Goal: Register for event/course

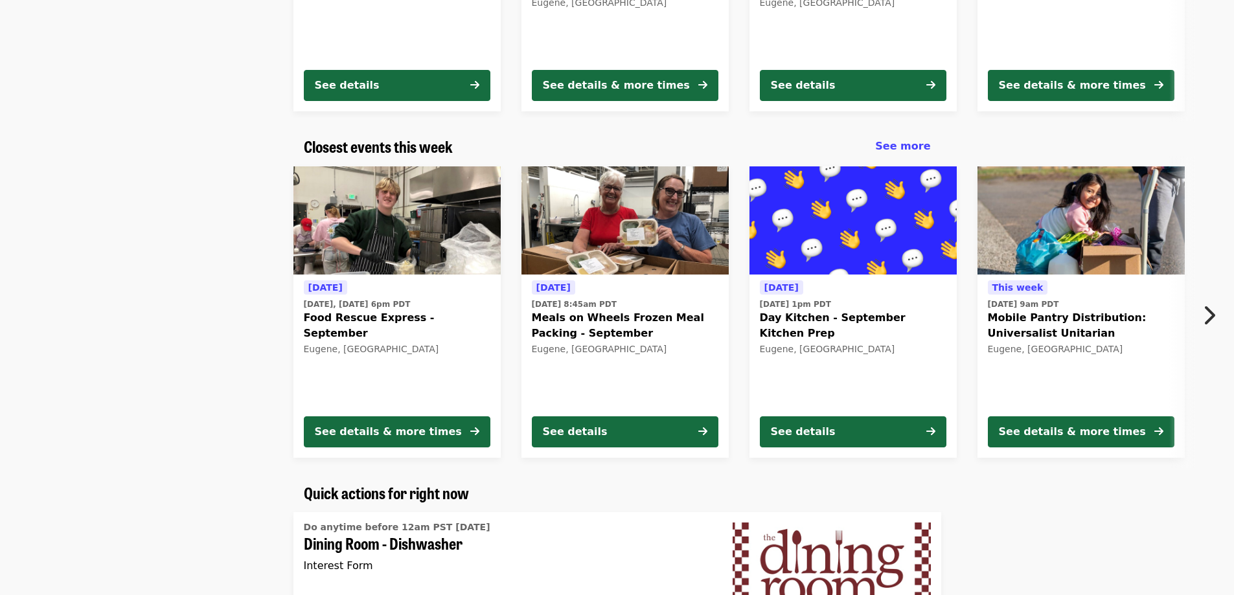
scroll to position [324, 0]
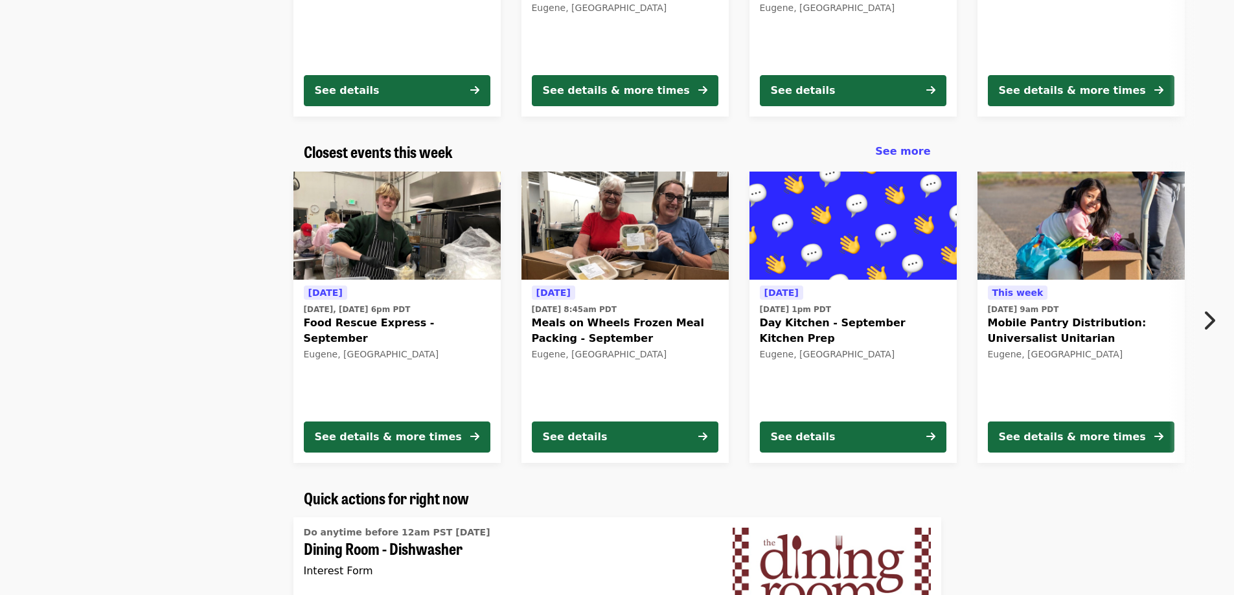
click at [1210, 321] on icon "chevron-right icon" at bounding box center [1208, 320] width 13 height 25
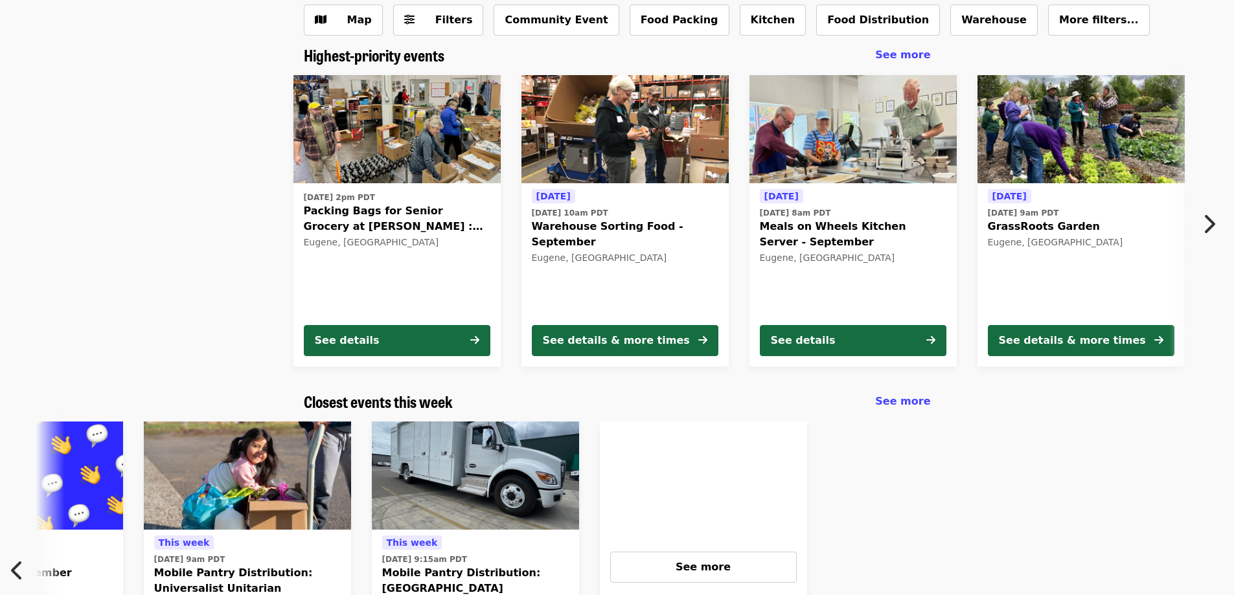
scroll to position [65, 0]
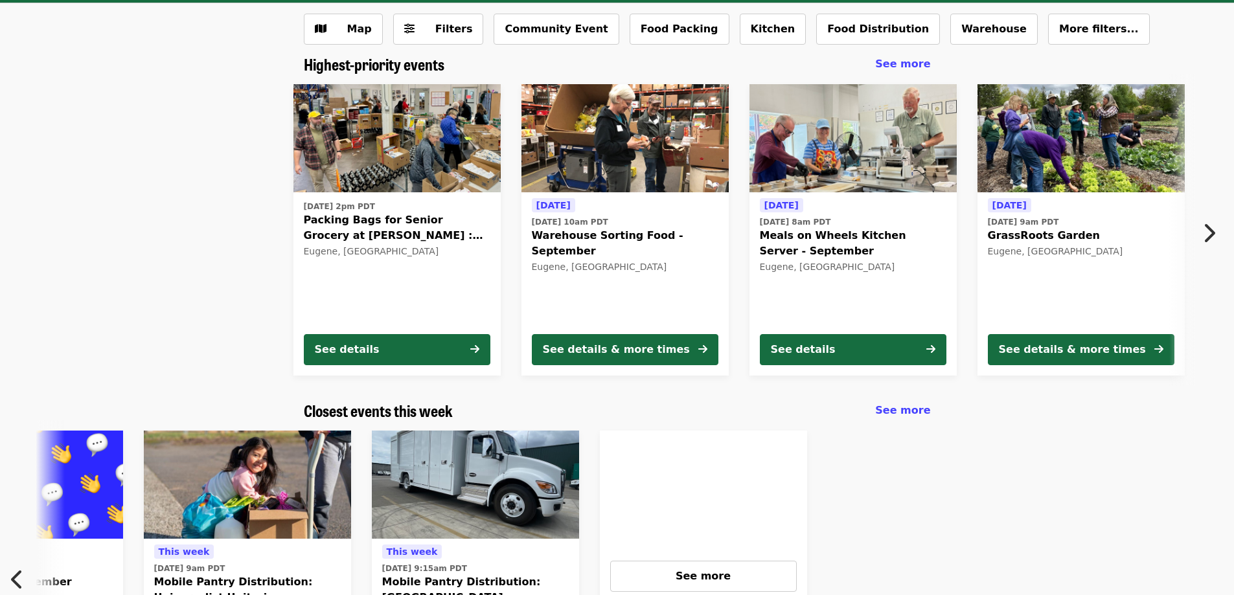
click at [1214, 231] on icon "chevron-right icon" at bounding box center [1208, 233] width 13 height 25
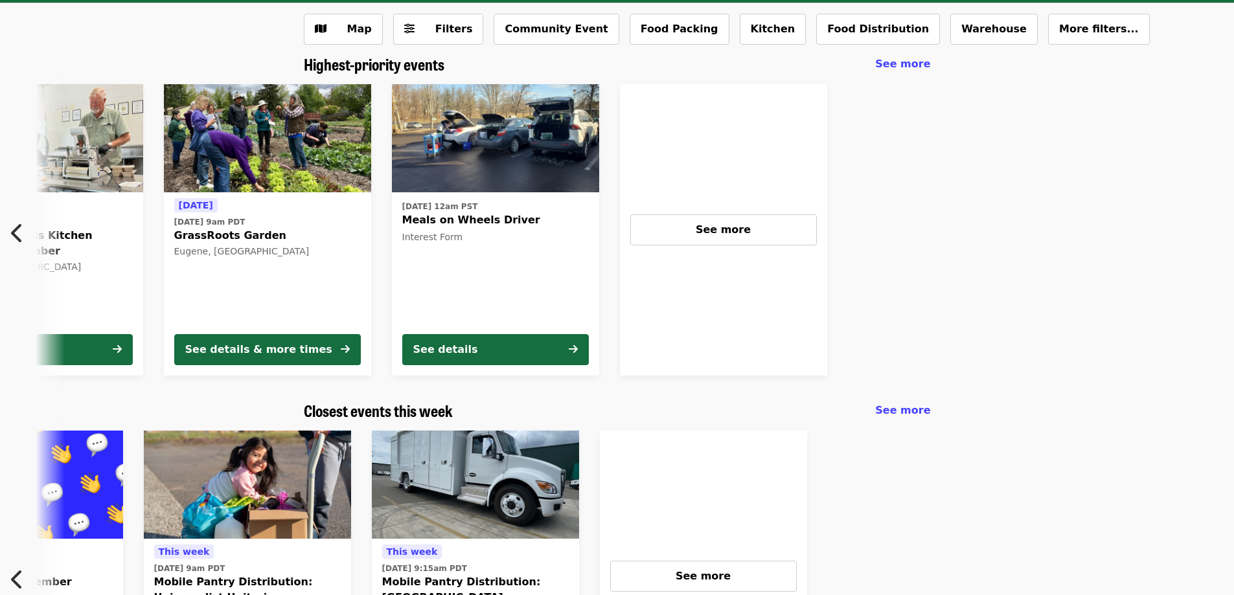
scroll to position [0, 834]
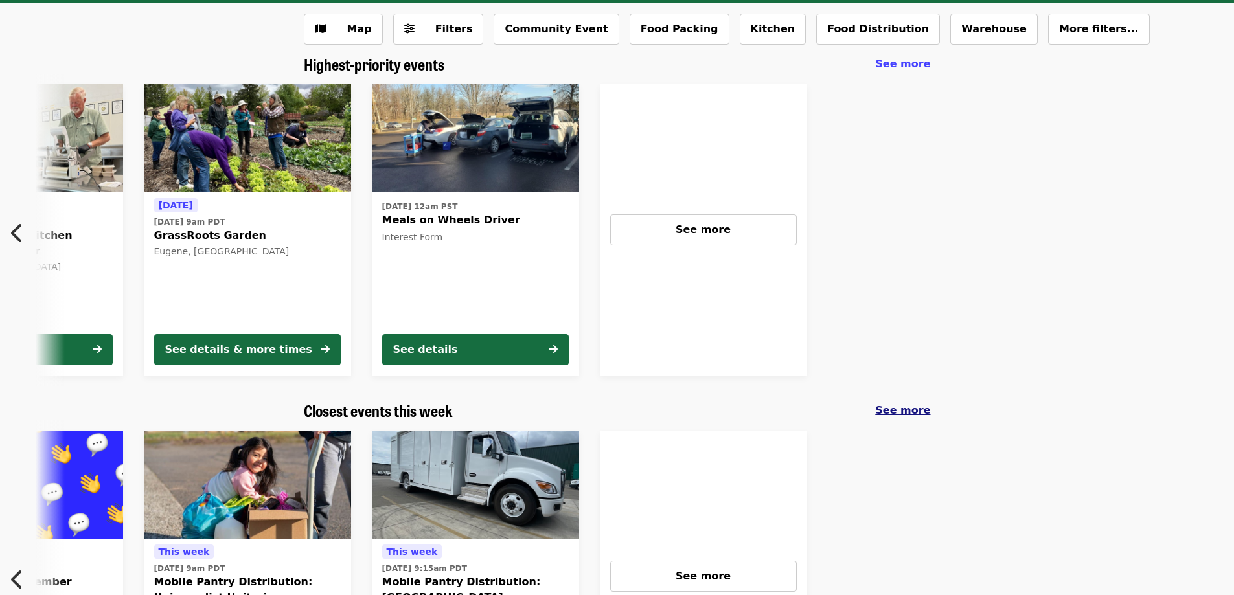
click at [909, 407] on span "See more" at bounding box center [902, 410] width 55 height 12
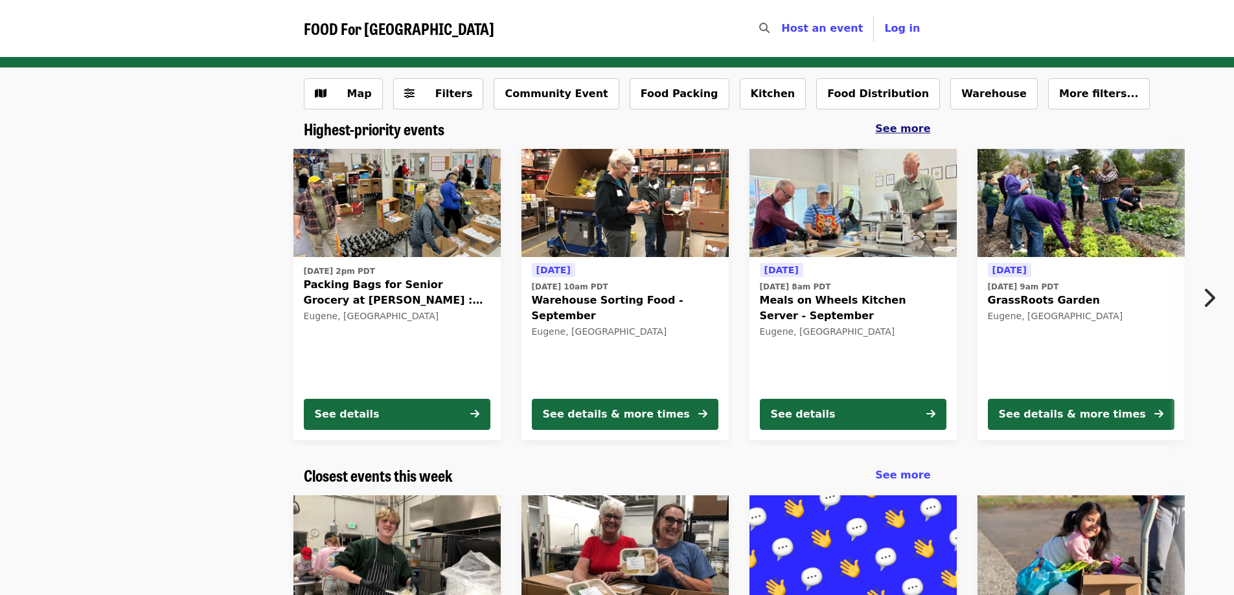
click at [898, 128] on span "See more" at bounding box center [902, 128] width 55 height 12
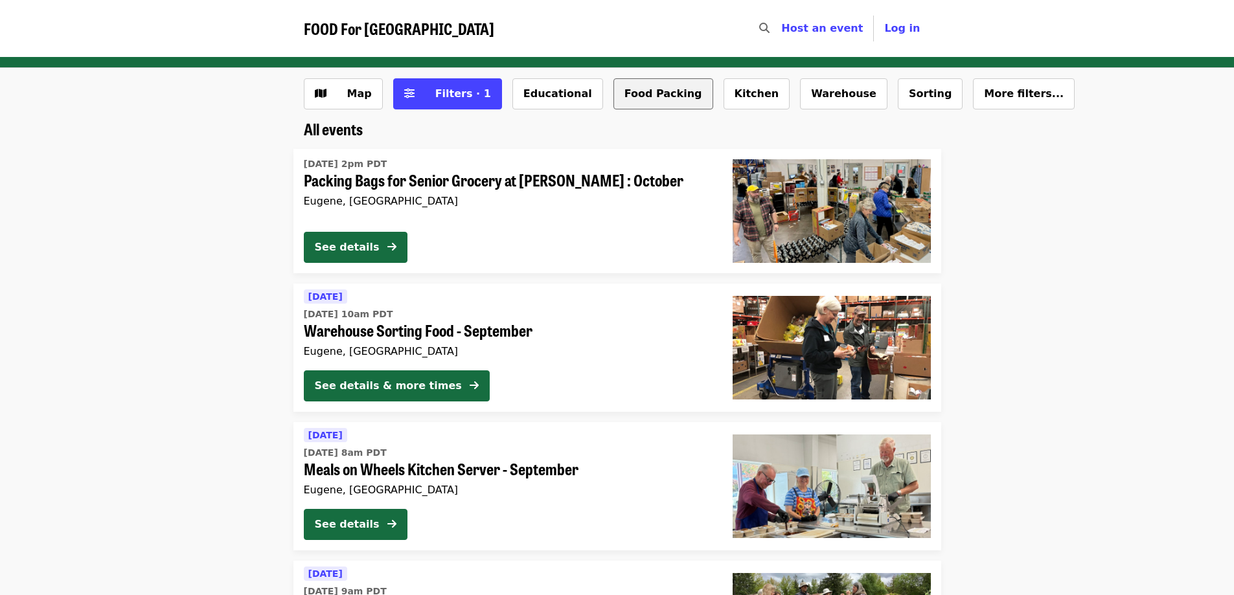
click at [621, 92] on button "Food Packing" at bounding box center [663, 93] width 100 height 31
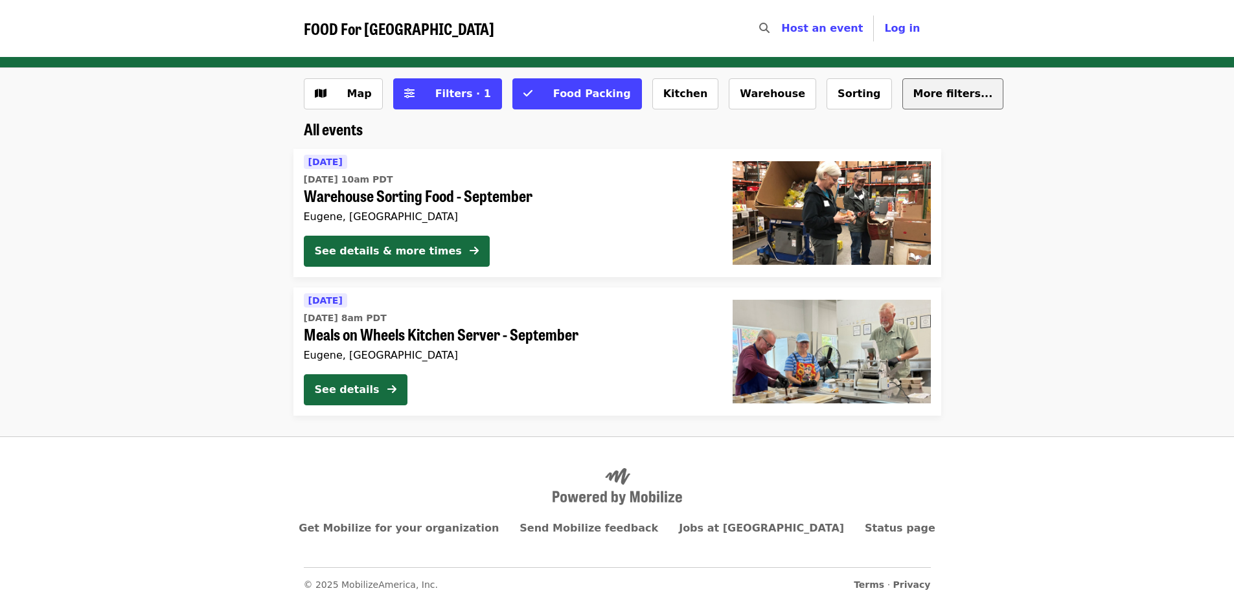
click at [913, 93] on span "More filters..." at bounding box center [953, 93] width 80 height 12
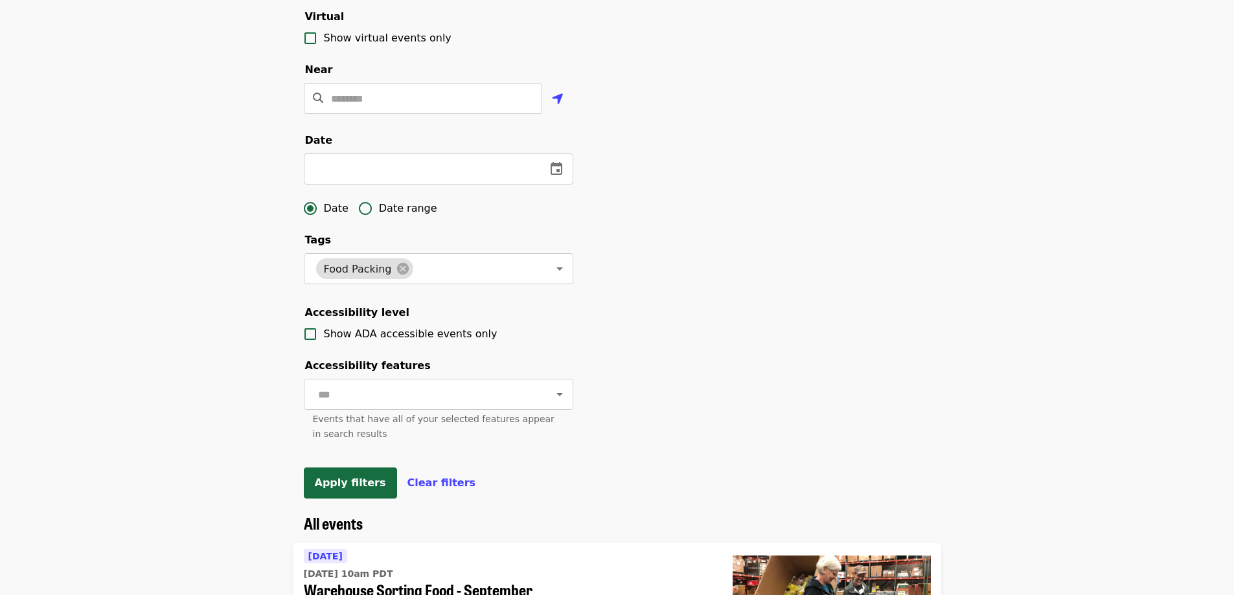
scroll to position [324, 0]
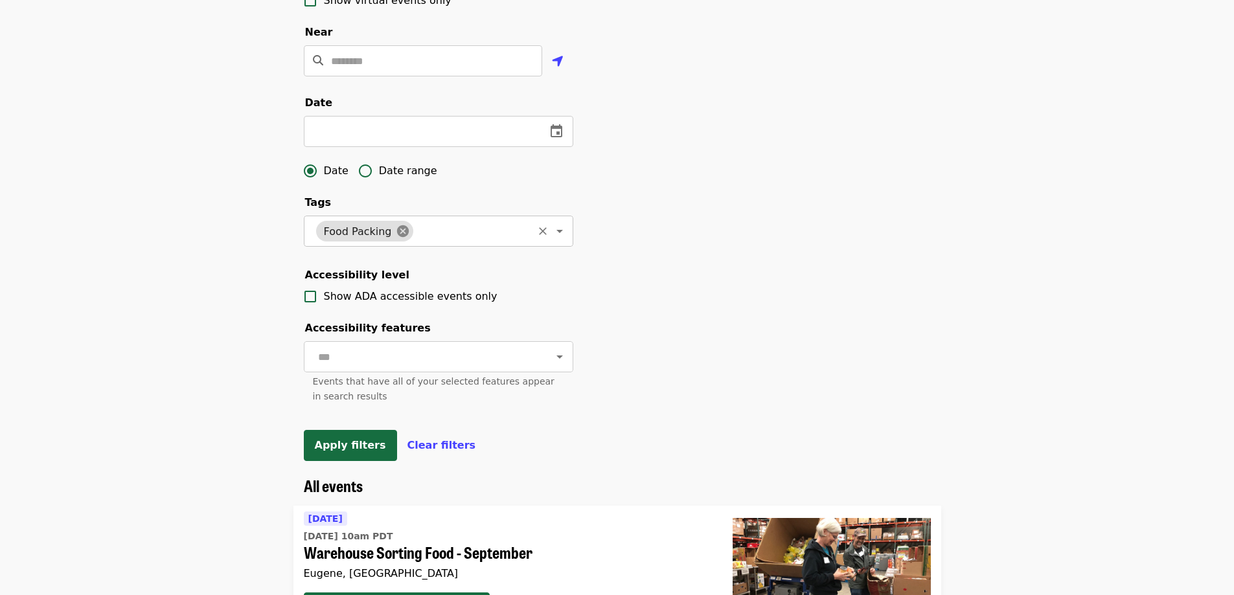
click at [396, 237] on icon at bounding box center [402, 231] width 12 height 12
click at [376, 147] on input "text" at bounding box center [420, 131] width 232 height 31
type input "**********"
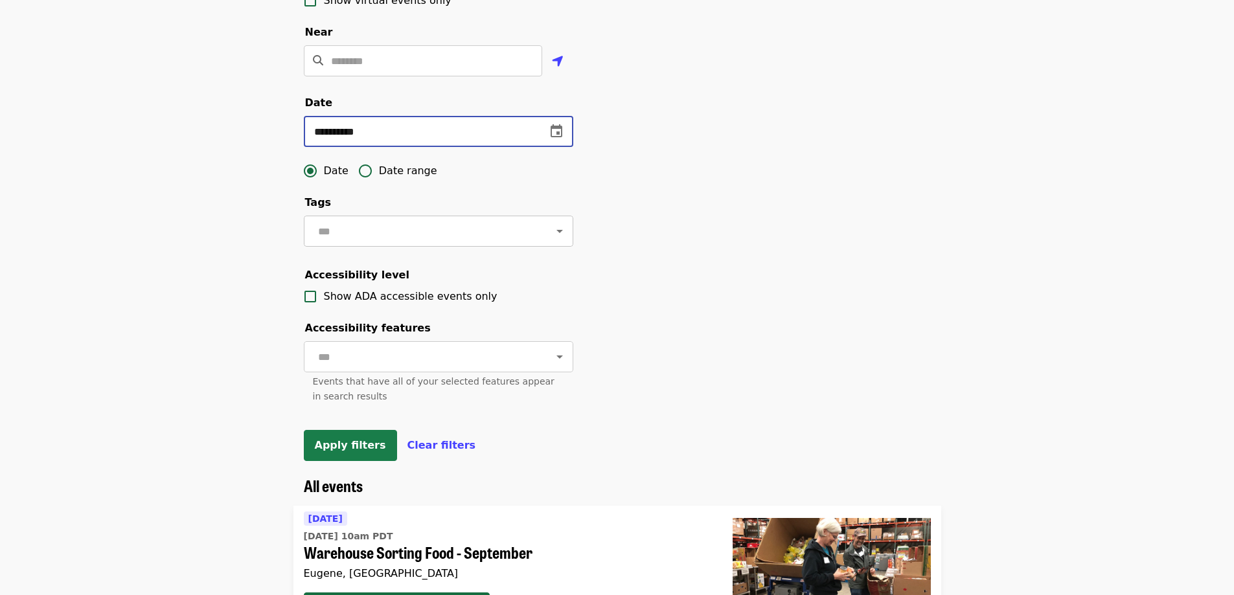
type input "**********"
click at [352, 461] on button "Apply filters" at bounding box center [350, 445] width 93 height 31
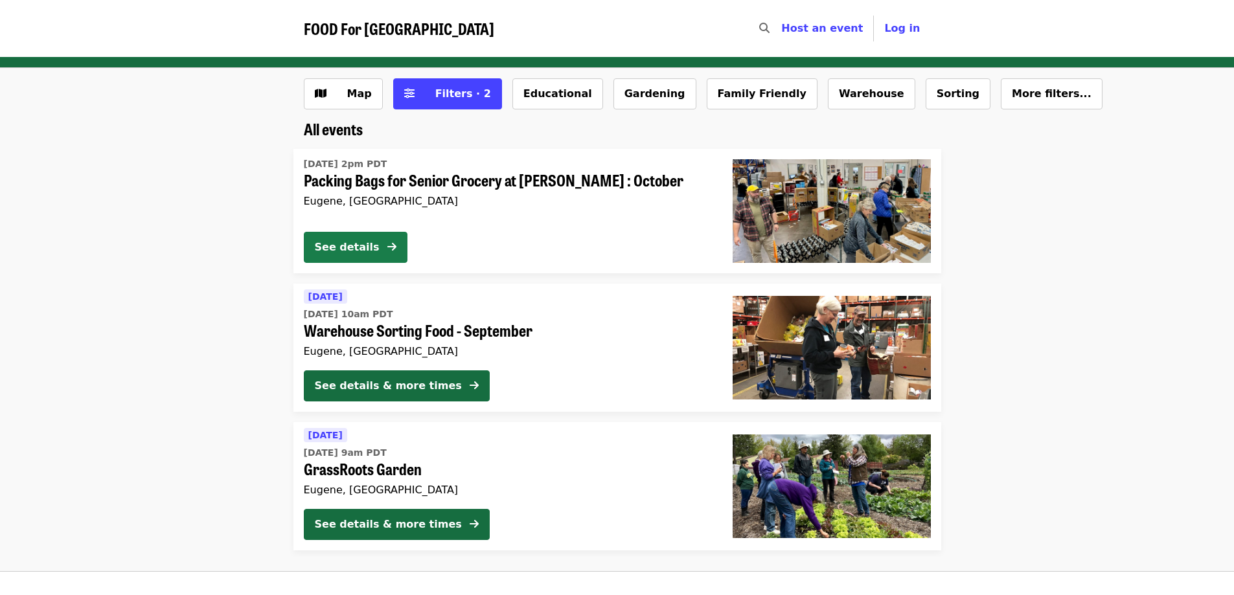
click at [340, 246] on div "See details" at bounding box center [347, 248] width 65 height 16
click at [621, 96] on button "Gardening" at bounding box center [654, 93] width 83 height 31
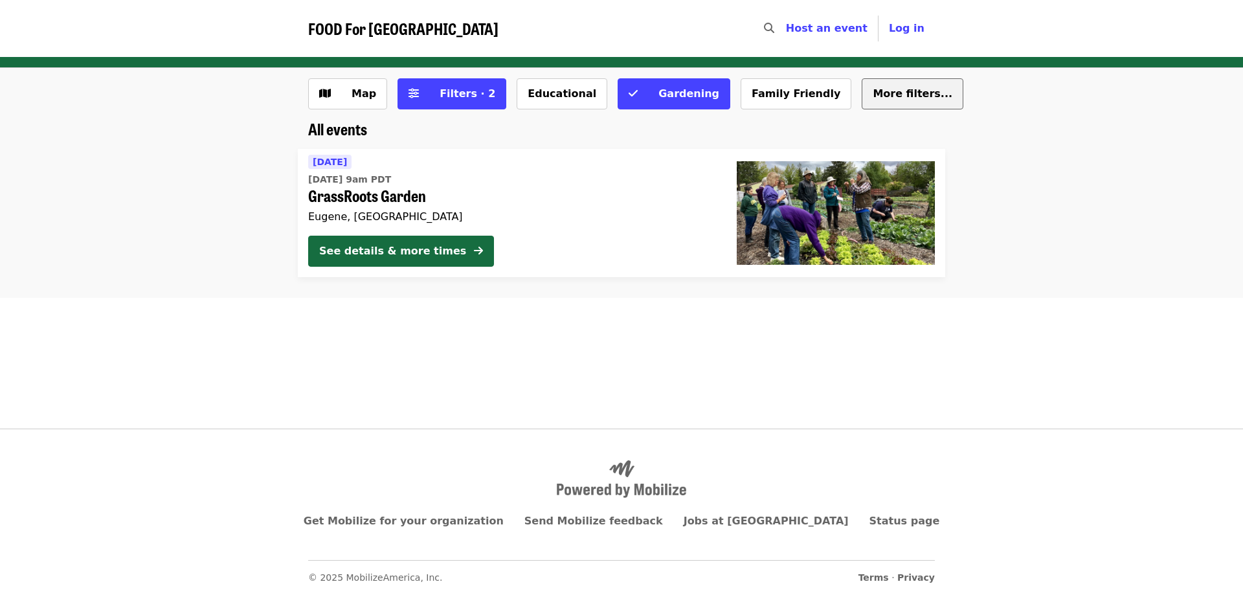
click at [873, 93] on span "More filters..." at bounding box center [913, 93] width 80 height 12
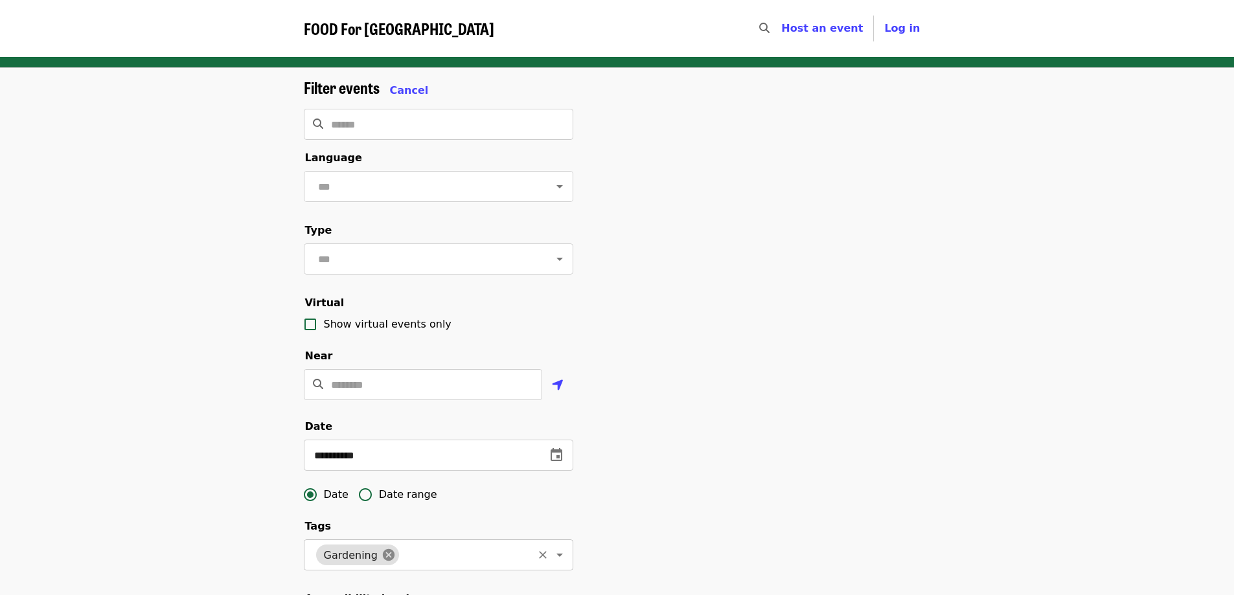
click at [383, 561] on icon at bounding box center [389, 555] width 12 height 12
